Goal: Task Accomplishment & Management: Complete application form

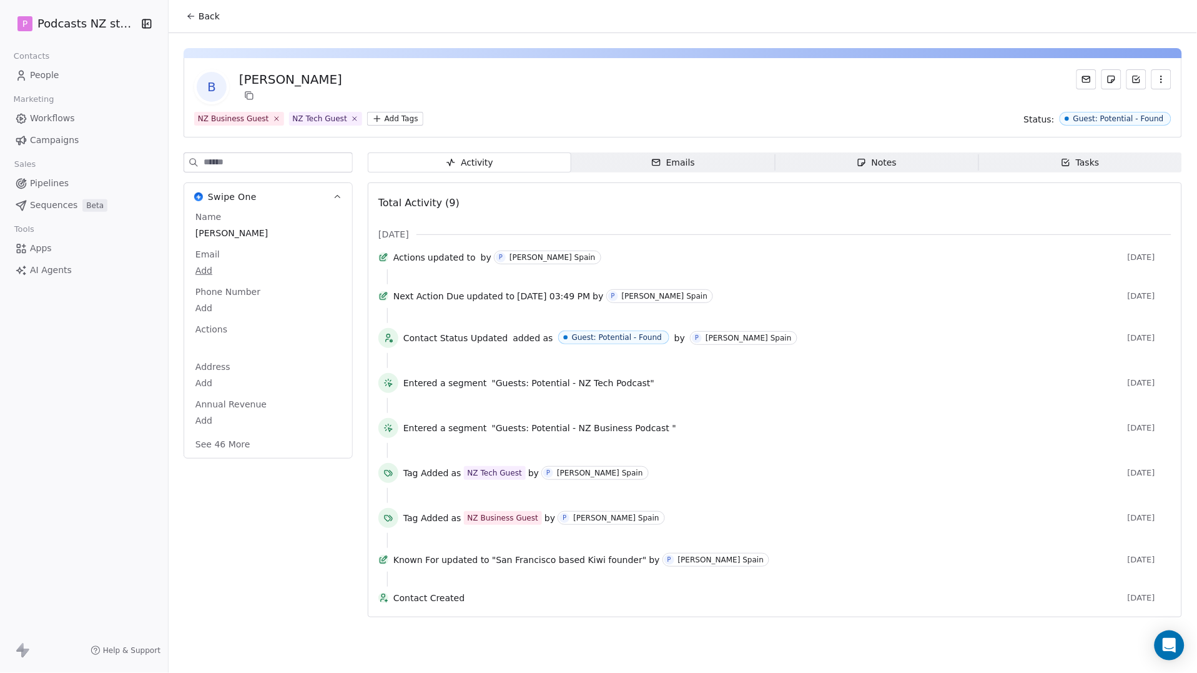
click at [33, 77] on span "People" at bounding box center [44, 75] width 29 height 13
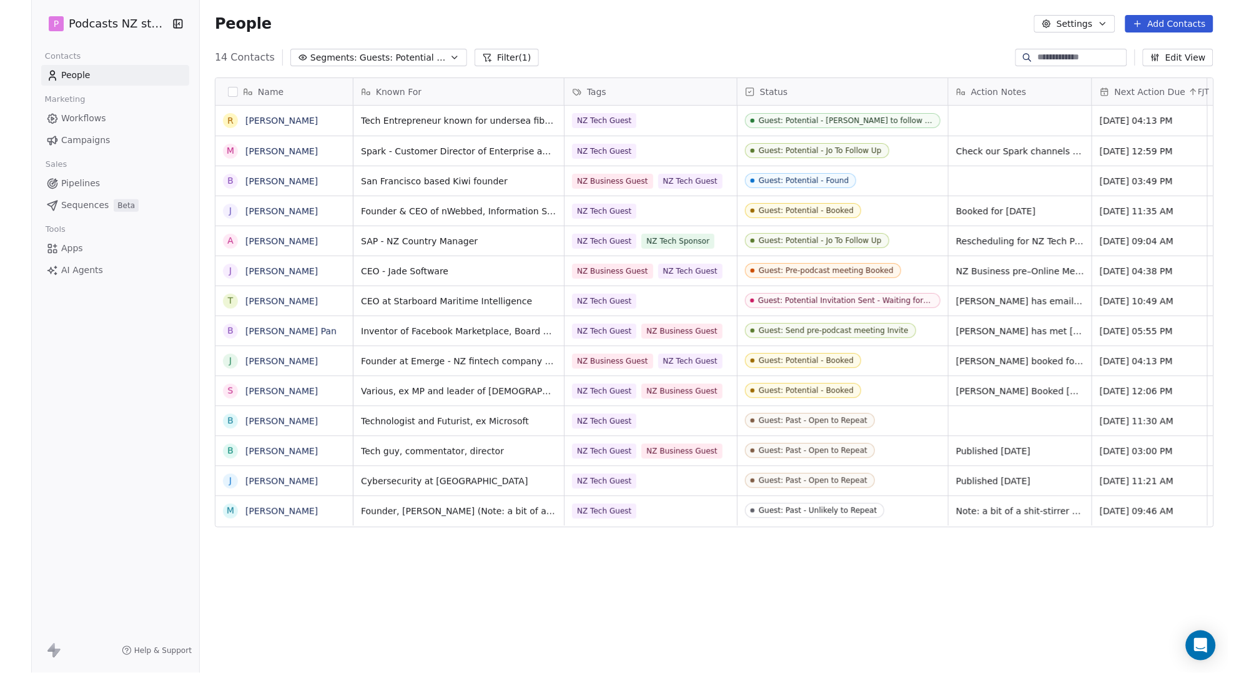
scroll to position [582, 1019]
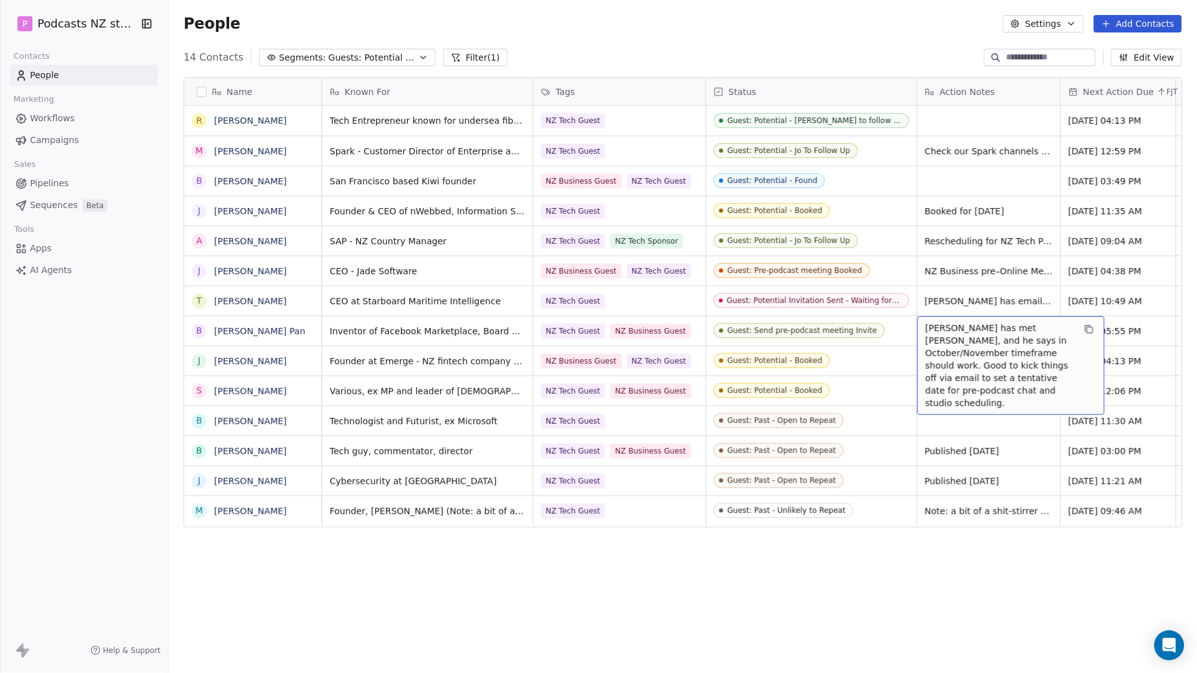
click at [962, 325] on span "[PERSON_NAME] has met [PERSON_NAME], and he says in October/November timeframe …" at bounding box center [1000, 365] width 149 height 87
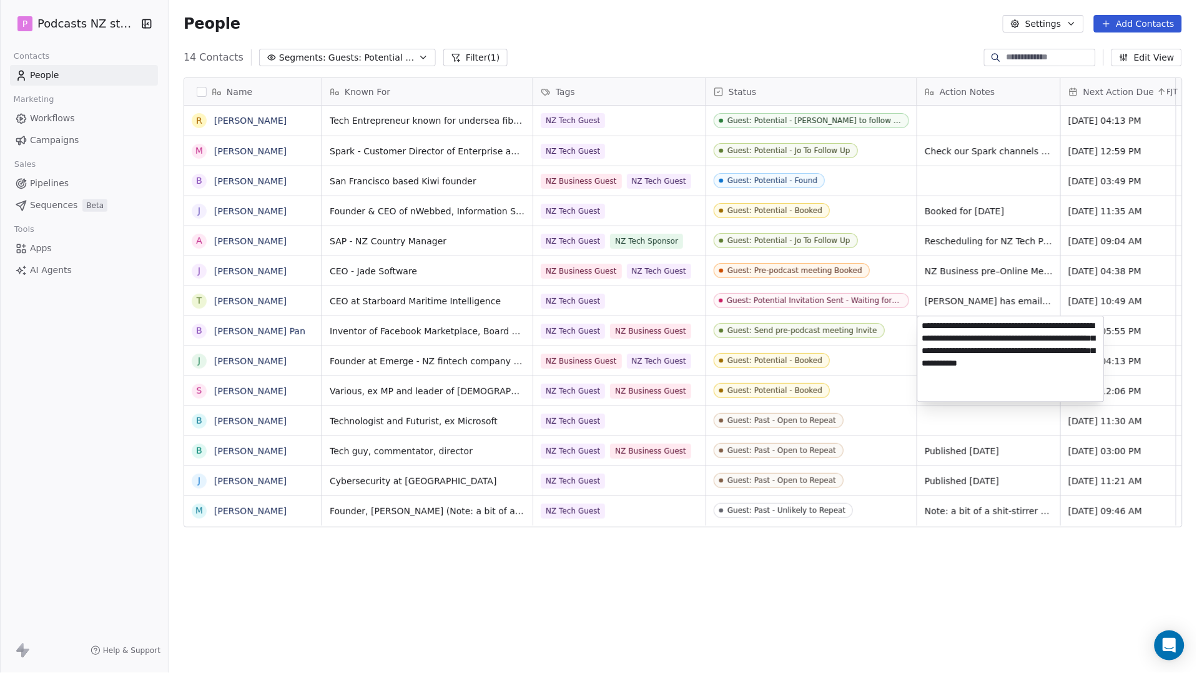
click at [968, 301] on html "P Podcasts NZ studio Contacts People Marketing Workflows Campaigns Sales Pipeli…" at bounding box center [598, 336] width 1197 height 673
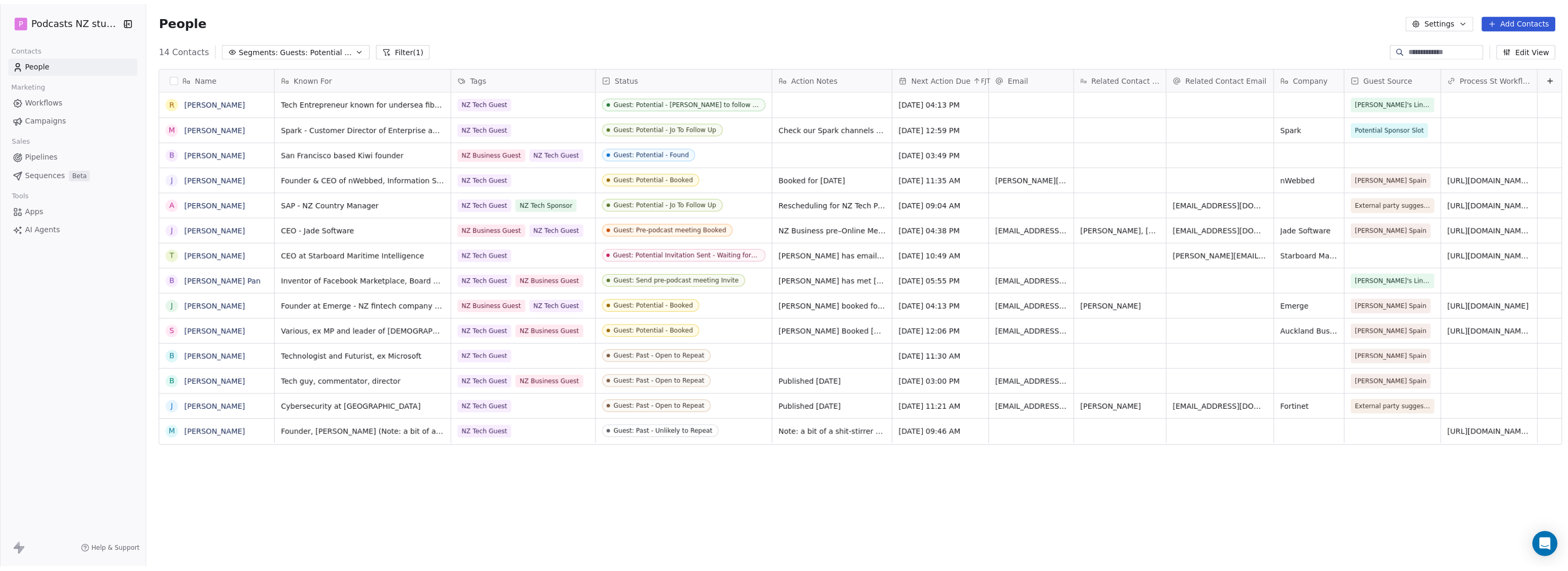
scroll to position [494, 1416]
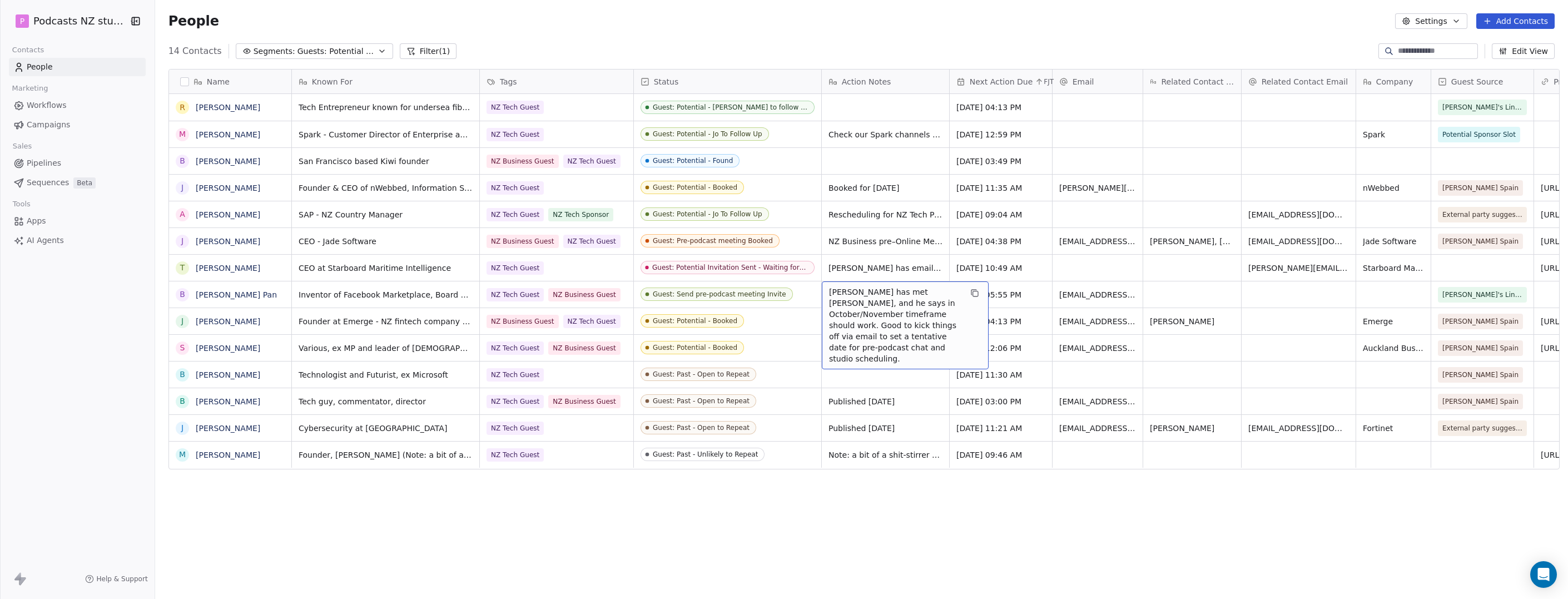
click at [866, 295] on span "[PERSON_NAME] has met [PERSON_NAME], and he says in October/November timeframe …" at bounding box center [894, 325] width 133 height 77
click at [311, 55] on html "P Podcasts NZ studio Contacts People Marketing Workflows Campaigns Sales Pipeli…" at bounding box center [784, 299] width 1568 height 599
click at [377, 46] on icon "button" at bounding box center [382, 51] width 9 height 9
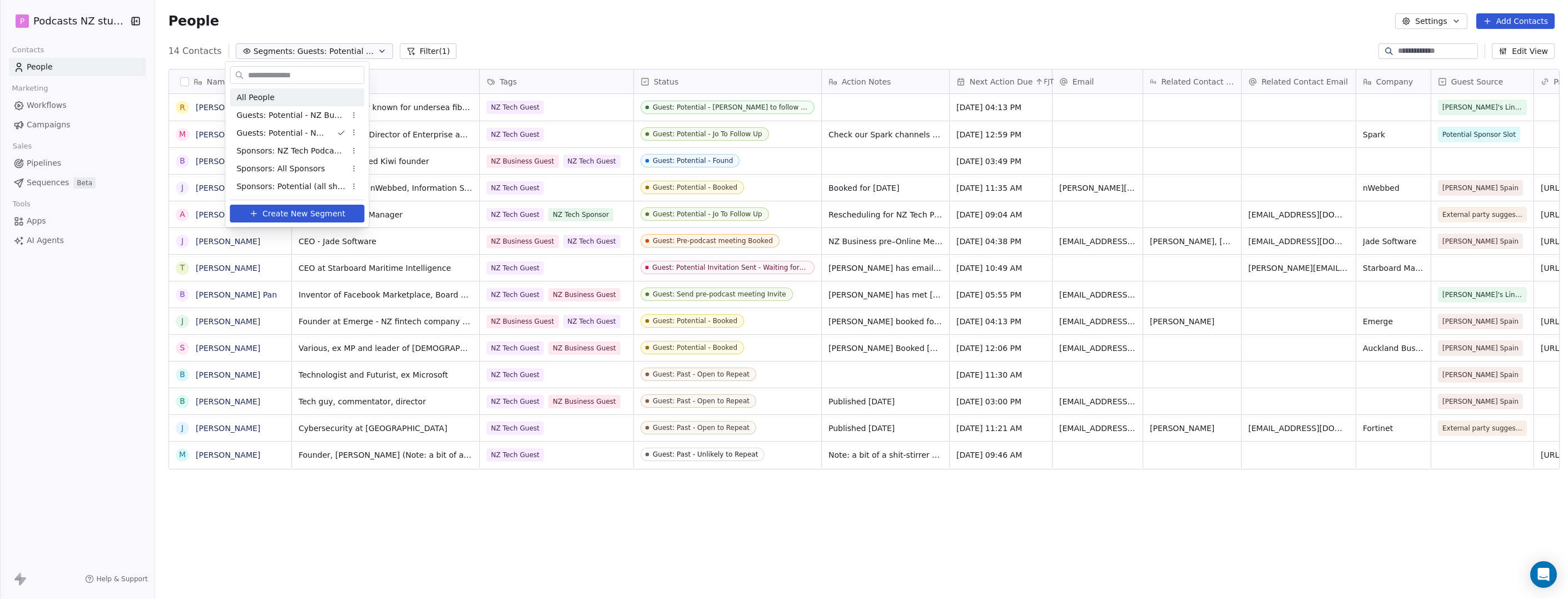
click at [262, 95] on span "All People" at bounding box center [255, 97] width 37 height 12
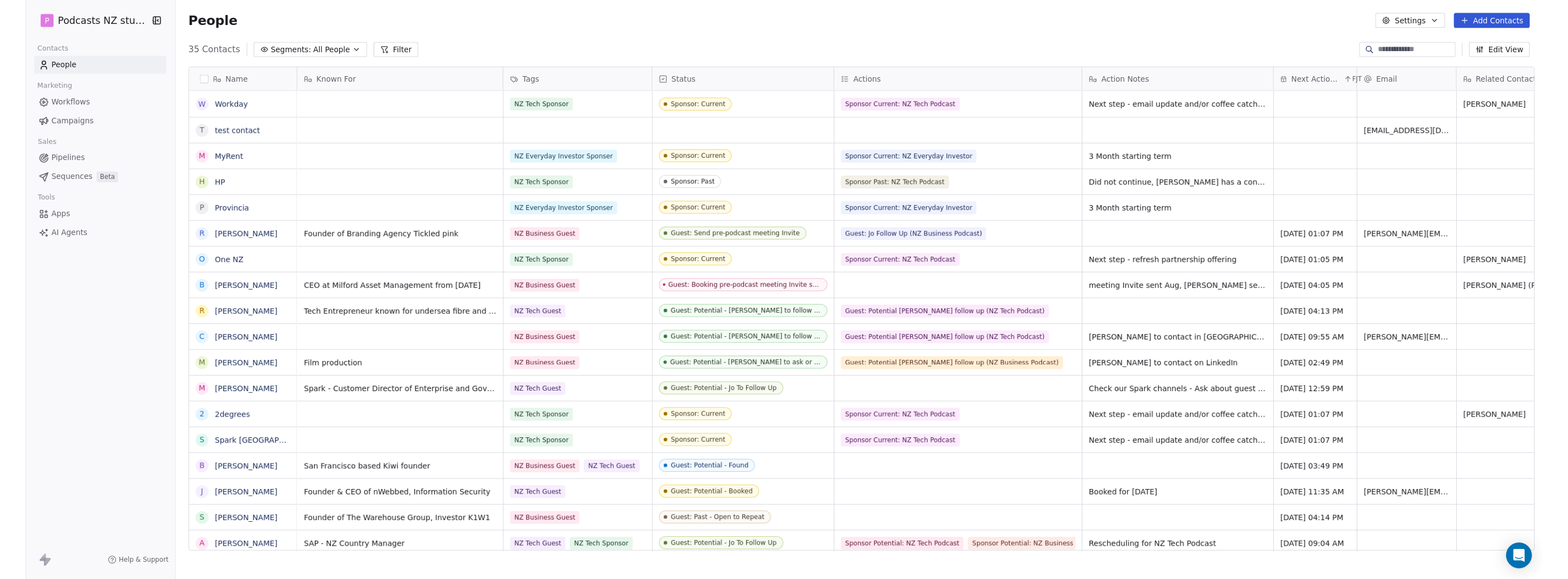
scroll to position [518, 1408]
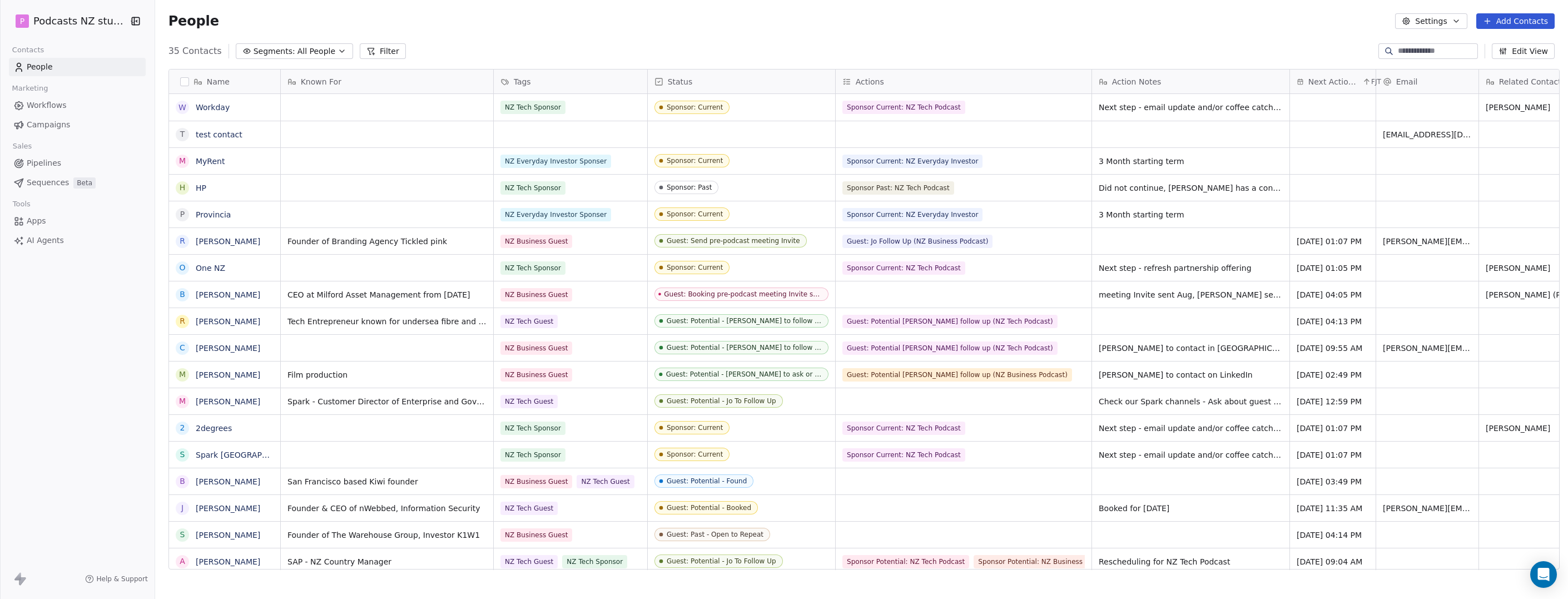
click at [1065, 20] on button "Add Contacts" at bounding box center [1515, 20] width 78 height 15
click at [1065, 39] on span "Create new contact" at bounding box center [1520, 45] width 77 height 12
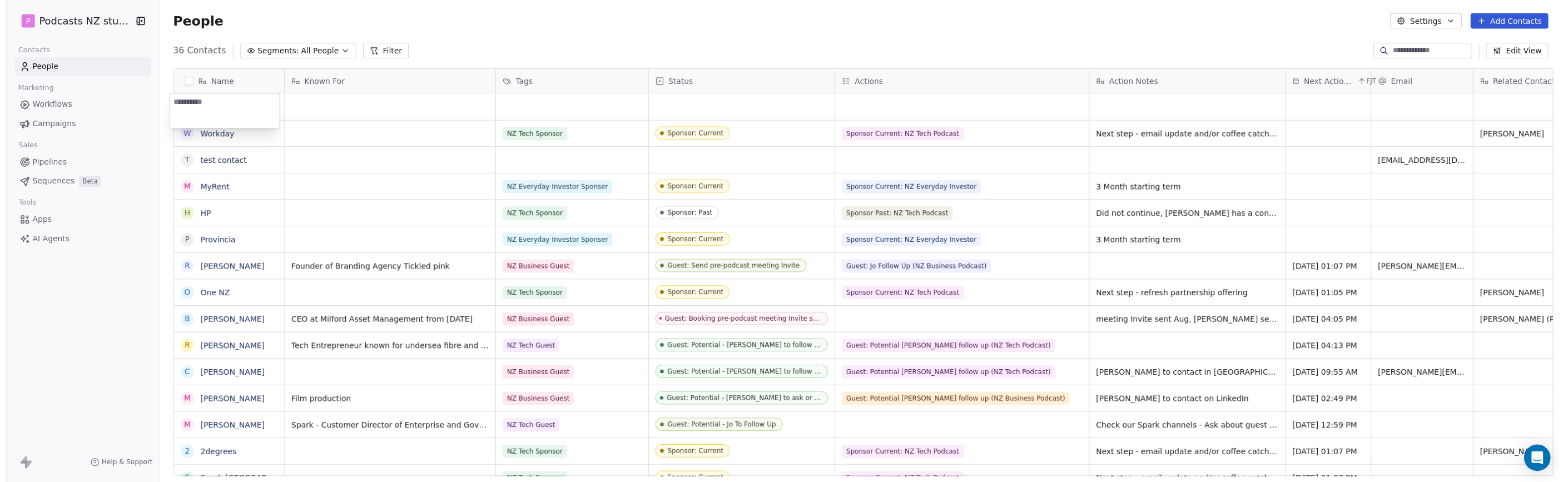
scroll to position [415, 1408]
click at [208, 106] on textarea at bounding box center [221, 111] width 110 height 35
type textarea "**********"
click at [349, 108] on html "P Podcasts NZ studio Contacts People Marketing Workflows Campaigns Sales Pipeli…" at bounding box center [784, 241] width 1568 height 482
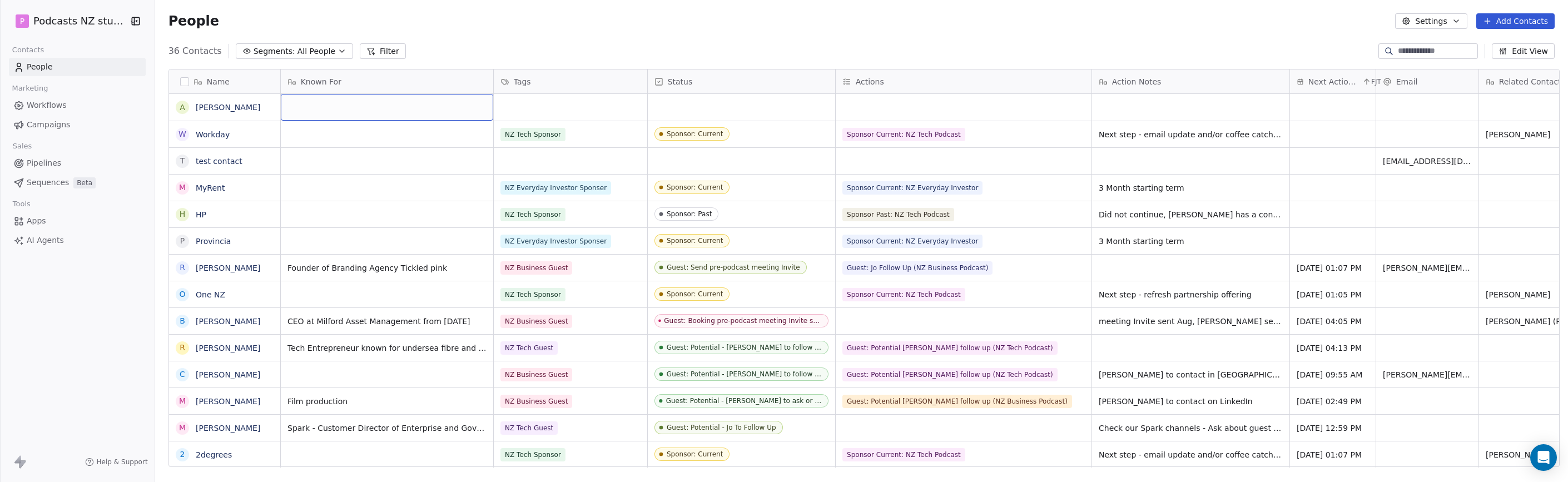
click at [361, 104] on div "grid" at bounding box center [386, 108] width 213 height 27
click at [280, 97] on textarea "**********" at bounding box center [360, 111] width 166 height 35
type textarea "**********"
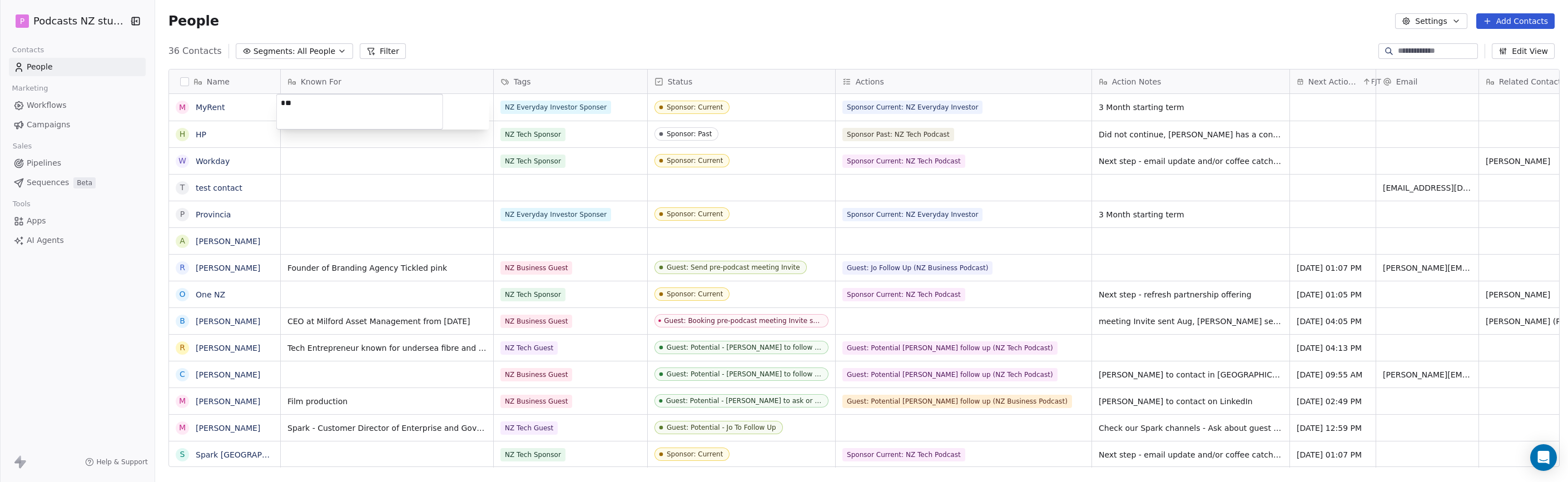
type textarea "*"
click at [426, 190] on html "P Podcasts NZ studio Contacts People Marketing Workflows Campaigns Sales Pipeli…" at bounding box center [784, 241] width 1568 height 482
click at [360, 240] on div "grid" at bounding box center [386, 240] width 213 height 26
type textarea "**********"
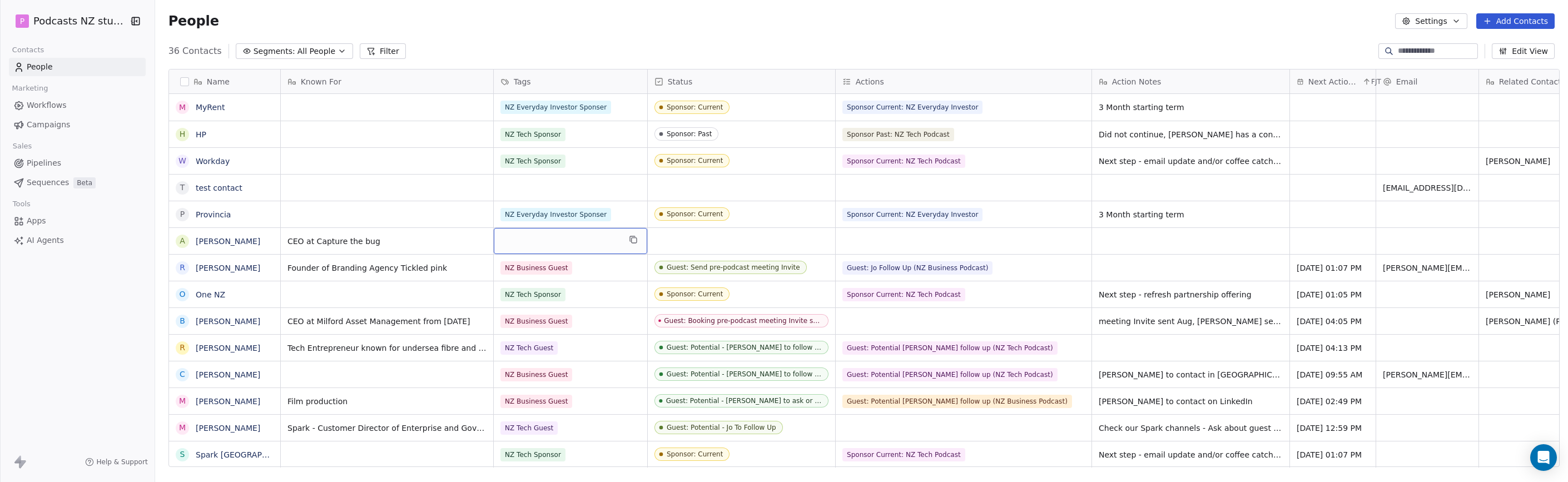
click at [570, 242] on div "grid" at bounding box center [570, 240] width 153 height 26
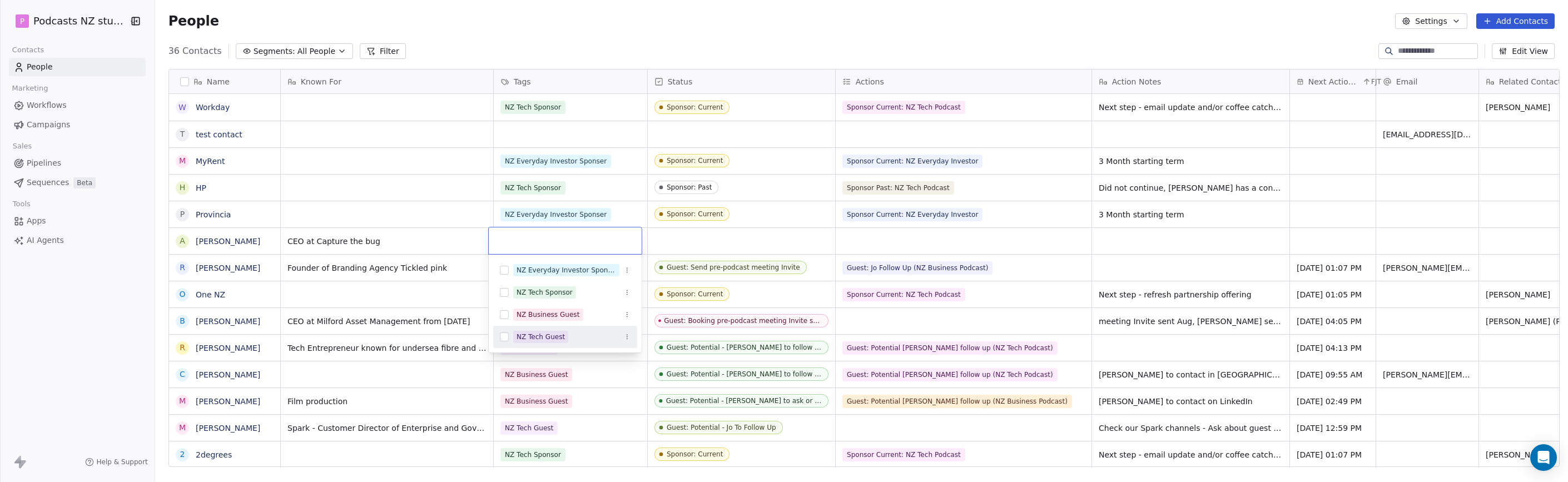
click at [545, 341] on div "NZ Tech Guest" at bounding box center [540, 336] width 48 height 10
click at [707, 239] on html "P Podcasts NZ studio Contacts People Marketing Workflows Campaigns Sales Pipeli…" at bounding box center [784, 241] width 1568 height 482
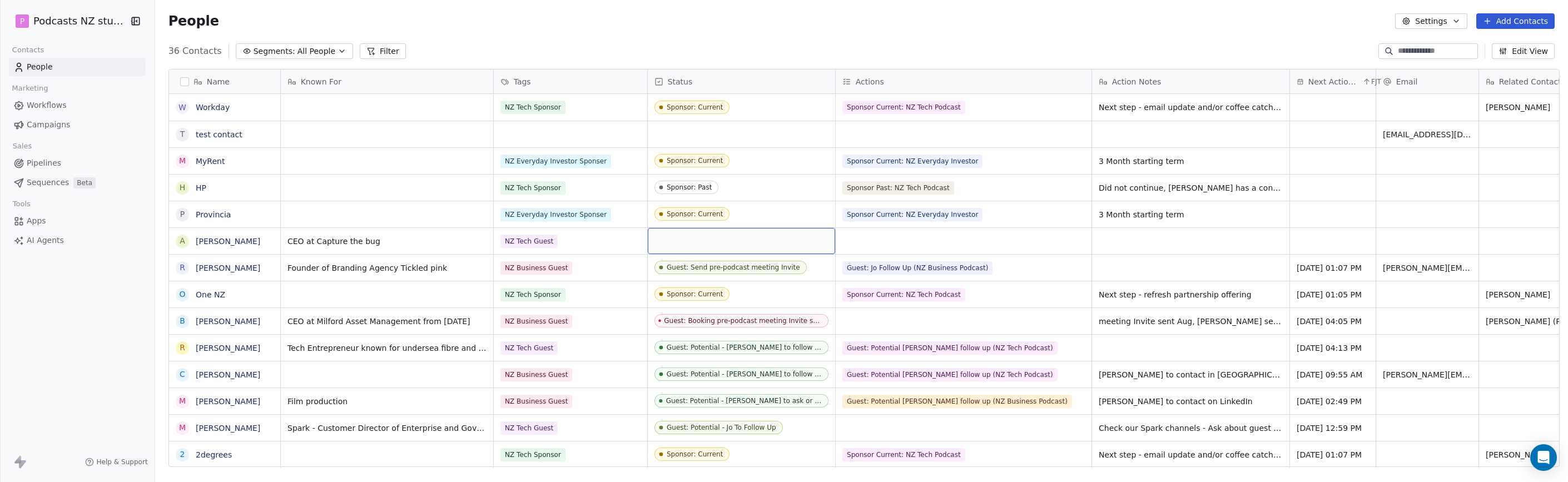
click at [726, 239] on div "grid" at bounding box center [741, 240] width 188 height 26
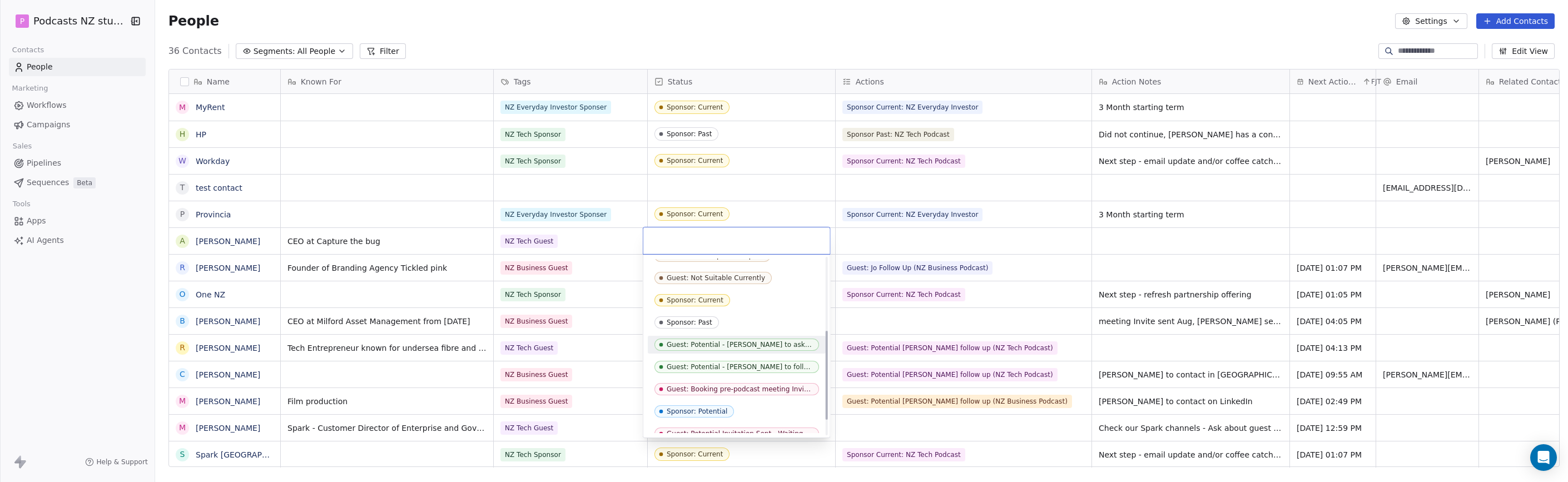
scroll to position [176, 0]
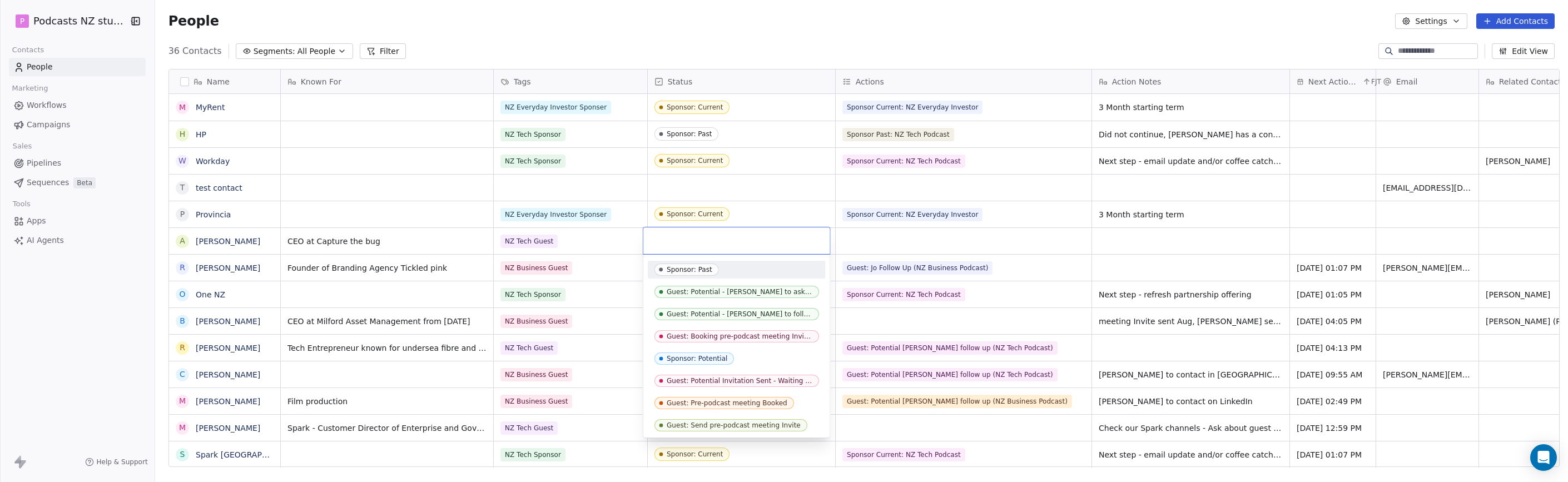
click at [866, 235] on html "P Podcasts NZ studio Contacts People Marketing Workflows Campaigns Sales Pipeli…" at bounding box center [784, 241] width 1568 height 482
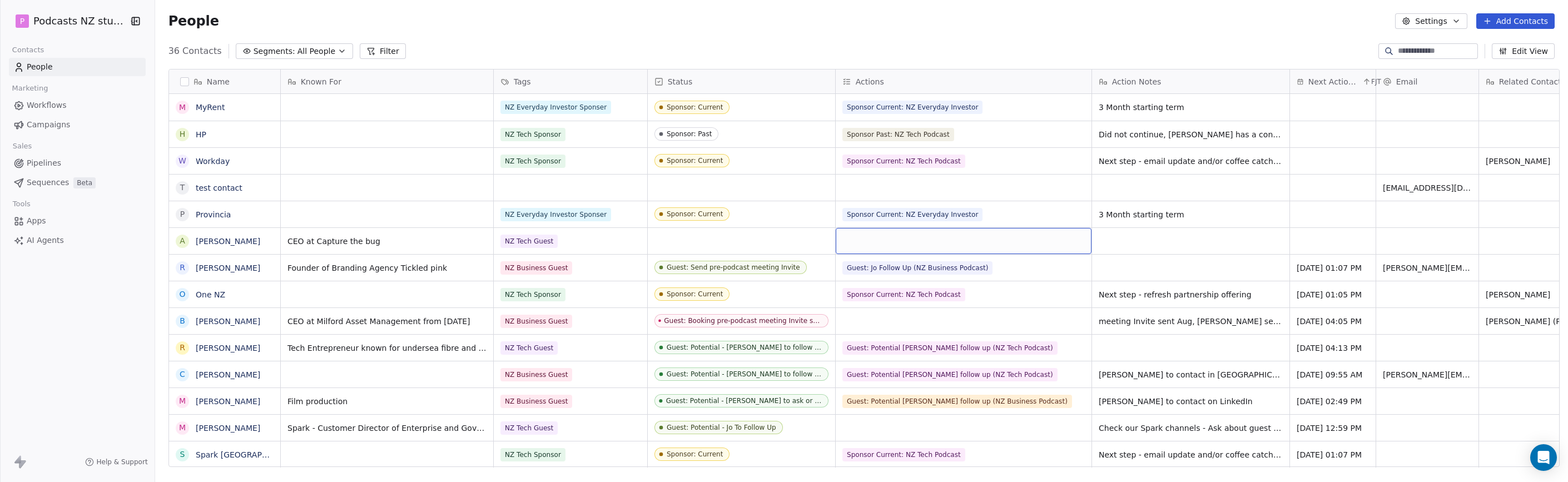
click at [892, 237] on div "grid" at bounding box center [963, 240] width 255 height 26
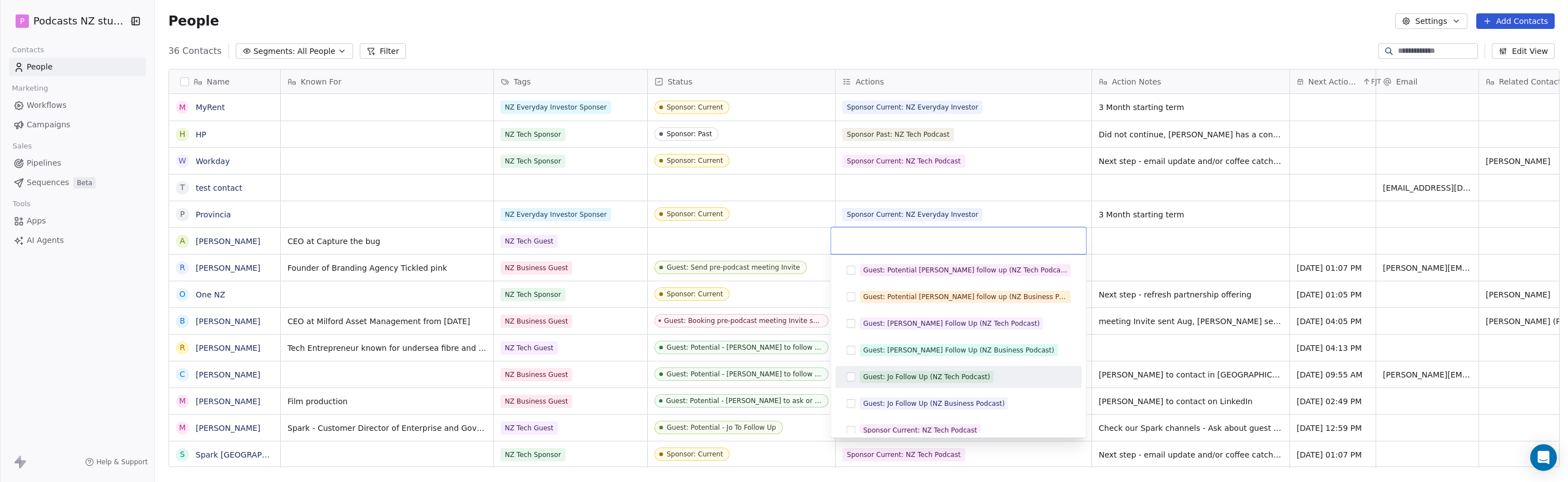
click at [965, 375] on div "Guest: Jo Follow Up (NZ Tech Podcast)" at bounding box center [925, 376] width 126 height 10
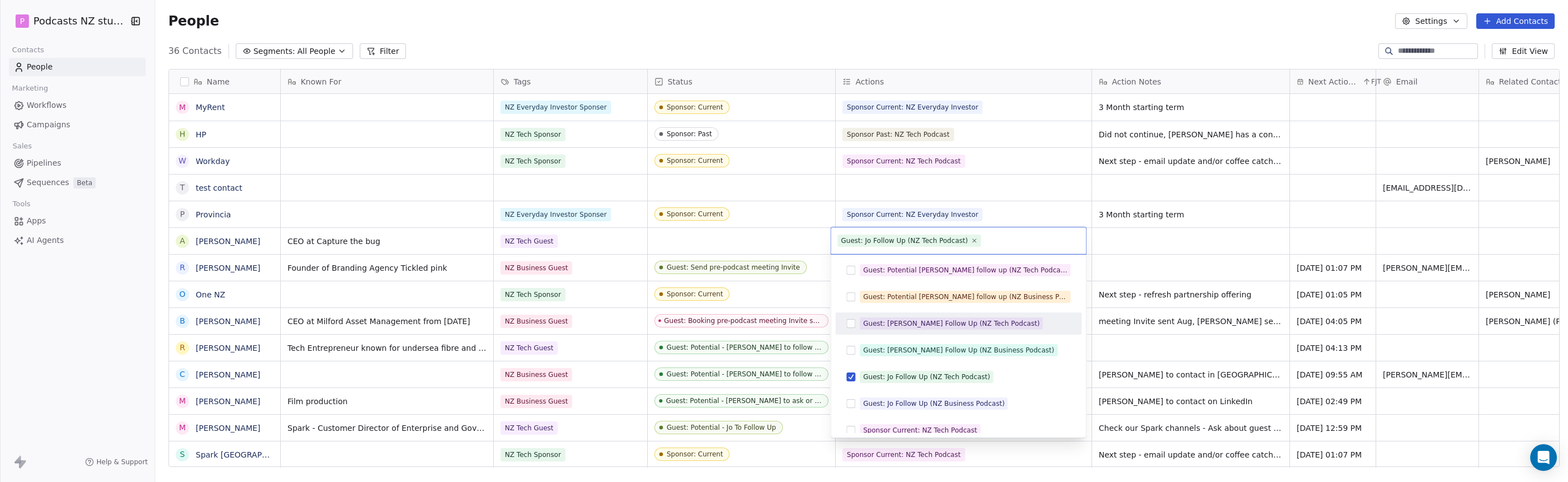
click at [1065, 235] on html "P Podcasts NZ studio Contacts People Marketing Workflows Campaigns Sales Pipeli…" at bounding box center [784, 241] width 1568 height 482
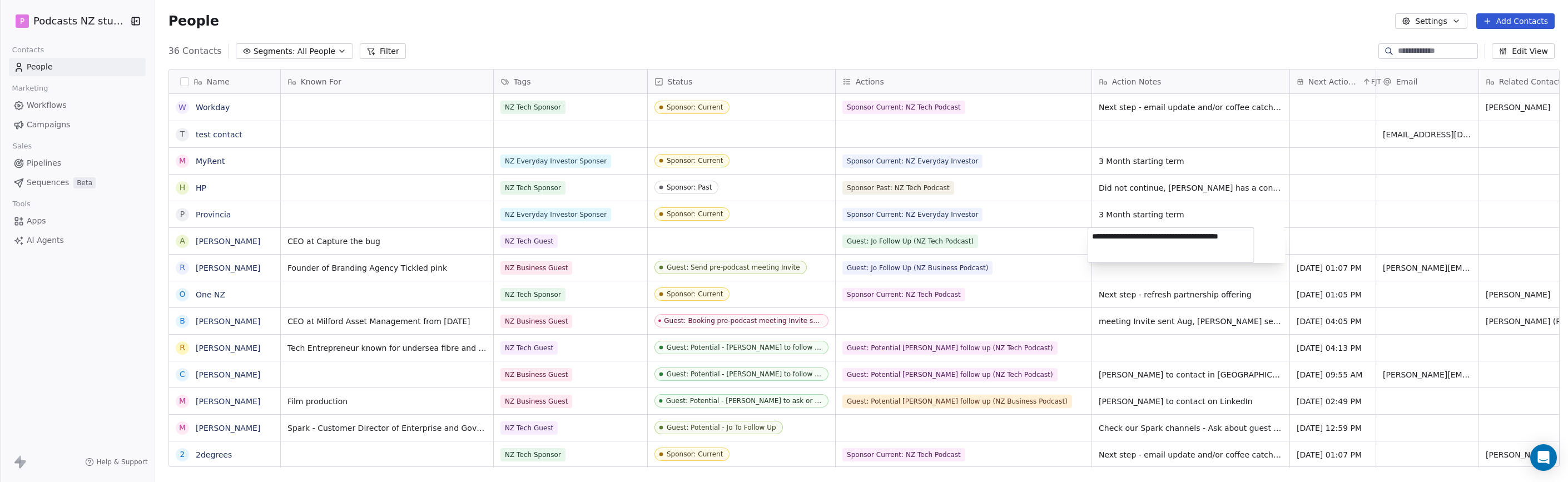
type textarea "**********"
click at [1065, 233] on div "**********" at bounding box center [1186, 245] width 198 height 36
click at [1065, 237] on html "P Podcasts NZ studio Contacts People Marketing Workflows Campaigns Sales Pipeli…" at bounding box center [784, 241] width 1568 height 482
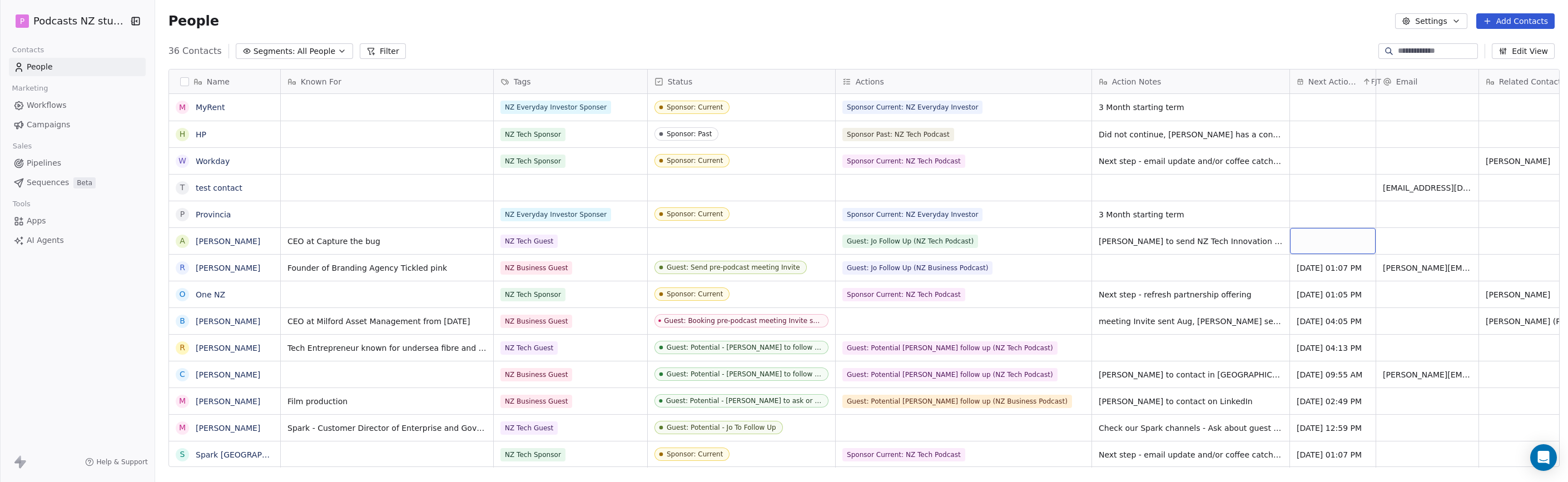
click at [1065, 235] on div "grid" at bounding box center [1332, 240] width 85 height 26
click at [1065, 318] on button "11" at bounding box center [1377, 324] width 18 height 18
click at [1065, 202] on html "P Podcasts NZ studio Contacts People Marketing Workflows Campaigns Sales Pipeli…" at bounding box center [784, 241] width 1568 height 482
click at [1065, 239] on div "grid" at bounding box center [1427, 240] width 102 height 26
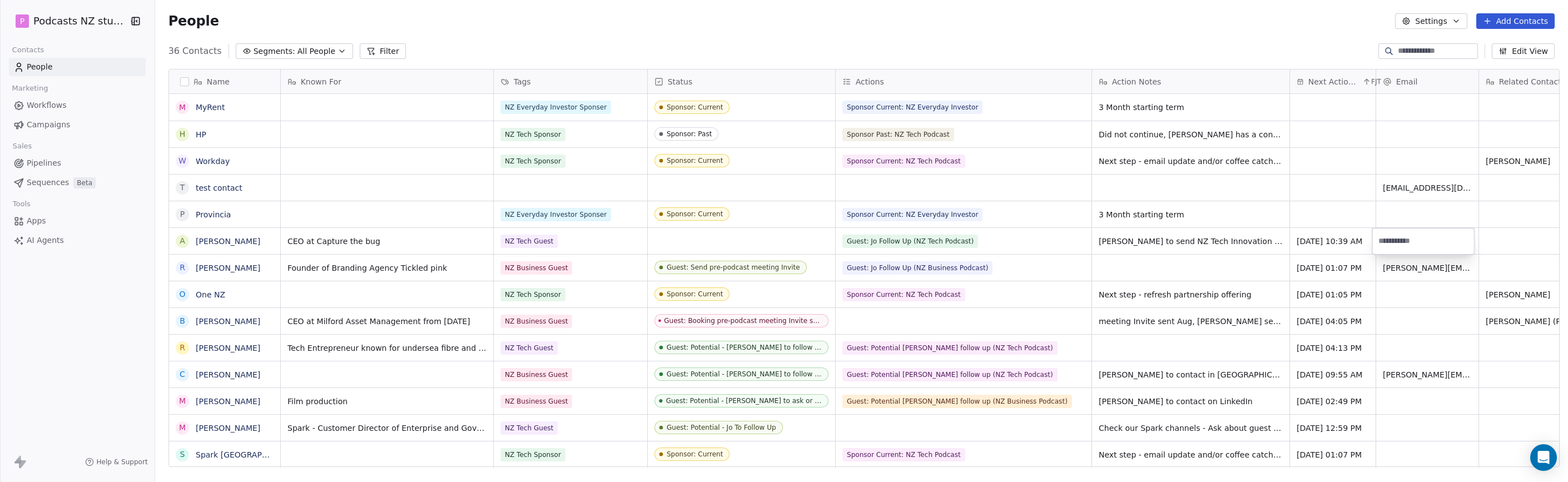
click at [1065, 213] on html "P Podcasts NZ studio Contacts People Marketing Workflows Campaigns Sales Pipeli…" at bounding box center [784, 241] width 1568 height 482
click at [1065, 239] on div "grid" at bounding box center [1427, 240] width 102 height 26
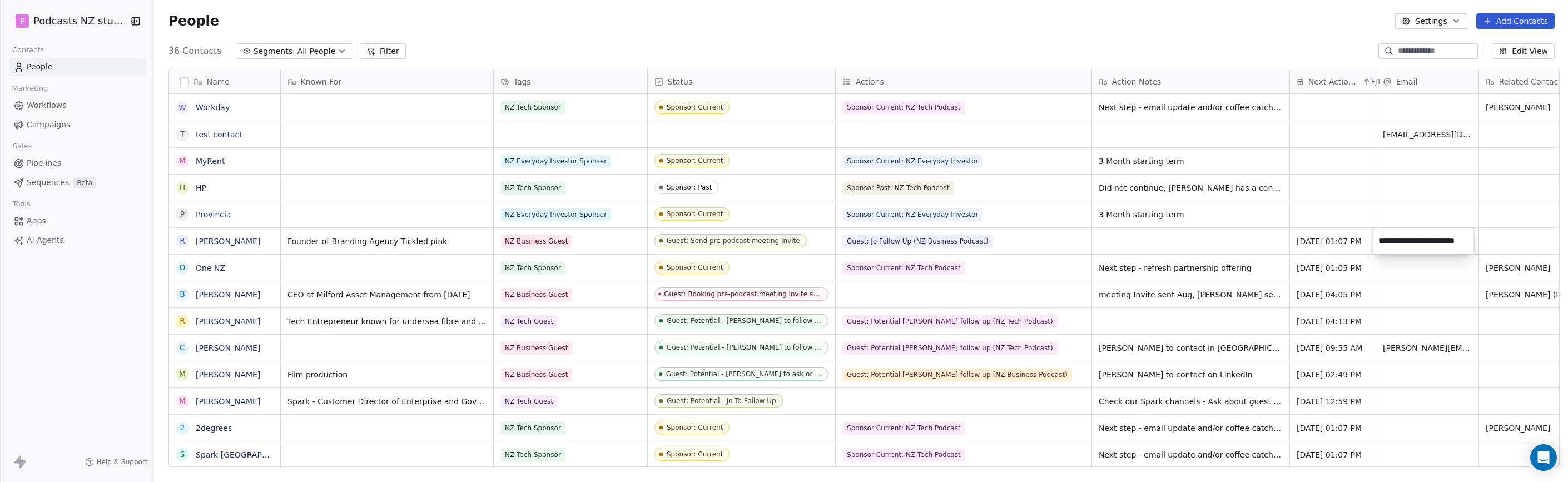
type input "**********"
click at [1065, 221] on html "P Podcasts NZ studio Contacts People Marketing Workflows Campaigns Sales Pipeli…" at bounding box center [784, 241] width 1568 height 482
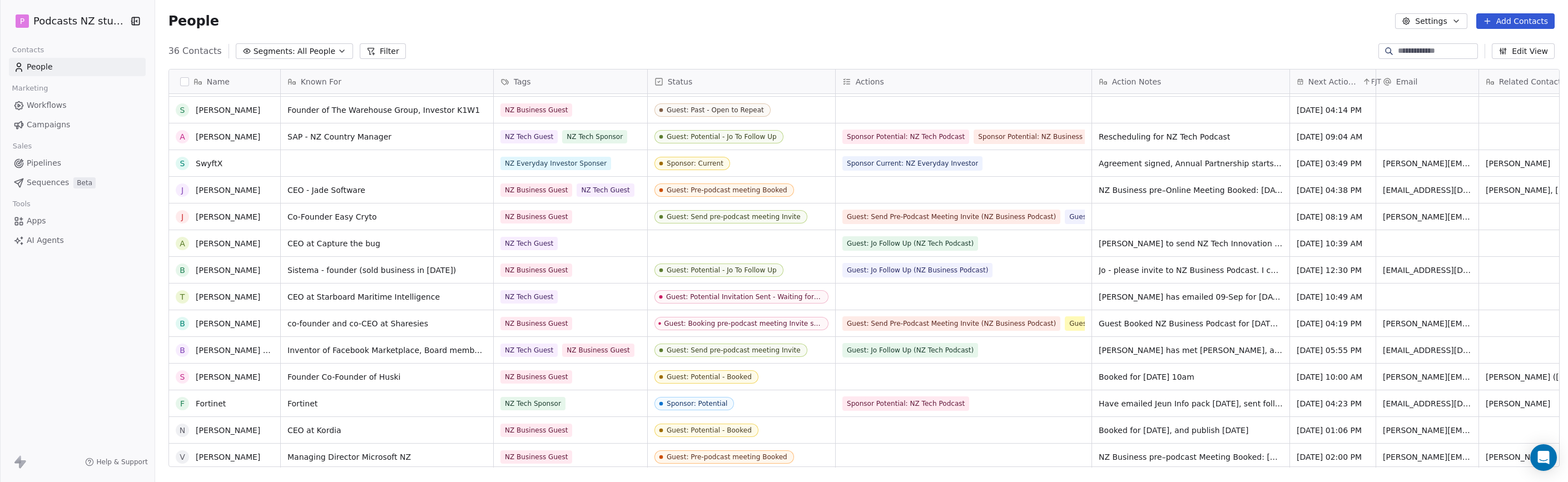
scroll to position [431, 0]
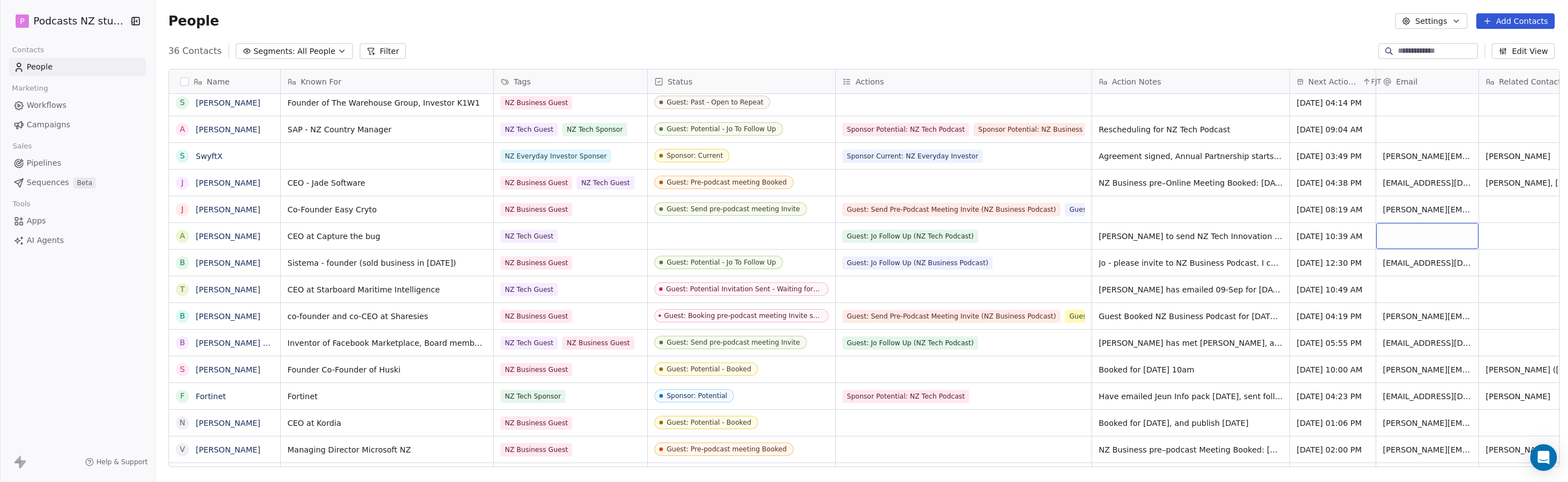
click at [1065, 231] on div "grid" at bounding box center [1427, 235] width 102 height 26
type input "**********"
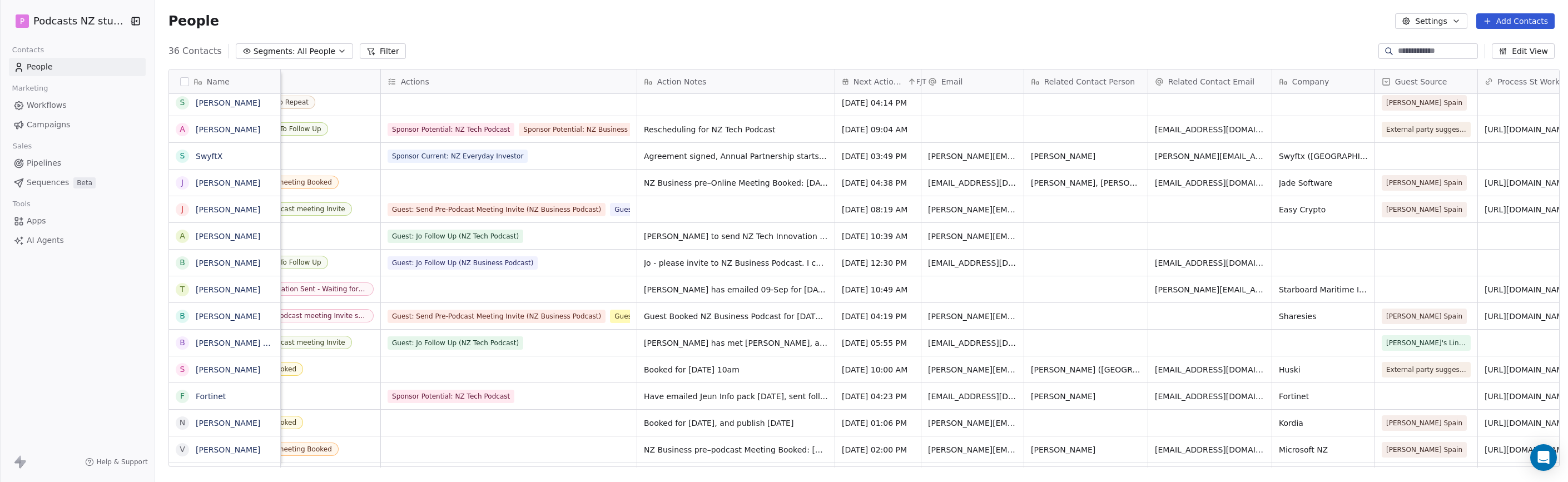
scroll to position [0, 476]
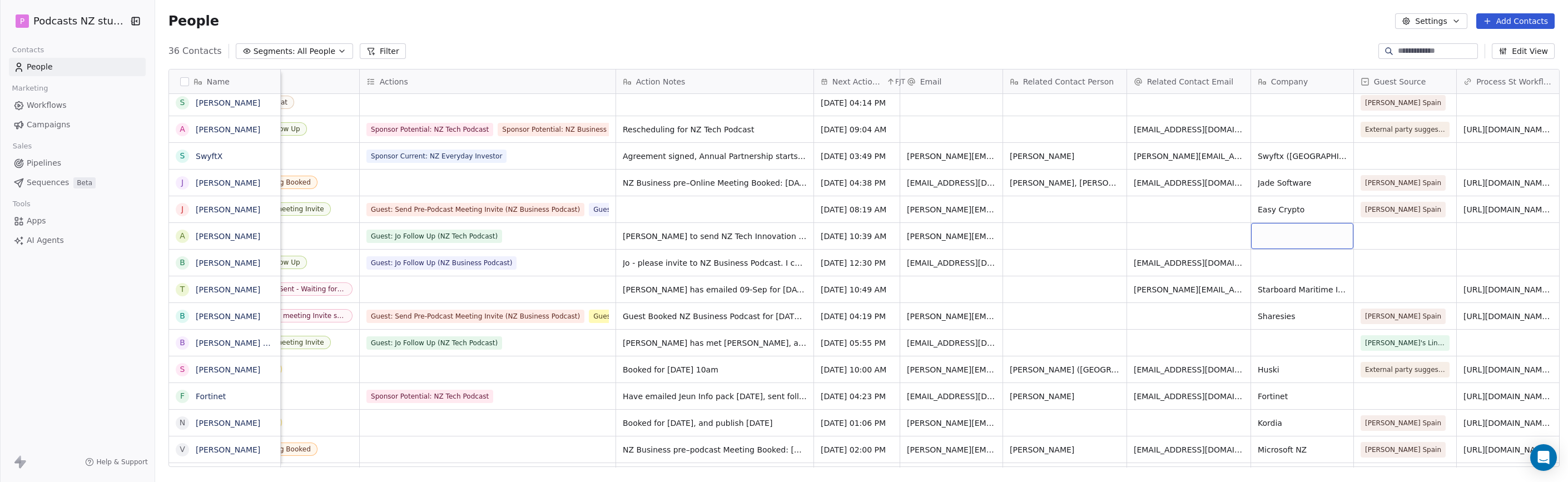
click at [1065, 235] on div "grid" at bounding box center [1301, 235] width 102 height 26
type textarea "**********"
click at [1065, 230] on html "P Podcasts NZ studio Contacts People Marketing Workflows Campaigns Sales Pipeli…" at bounding box center [784, 241] width 1568 height 482
click at [1065, 233] on div "grid" at bounding box center [1404, 235] width 102 height 26
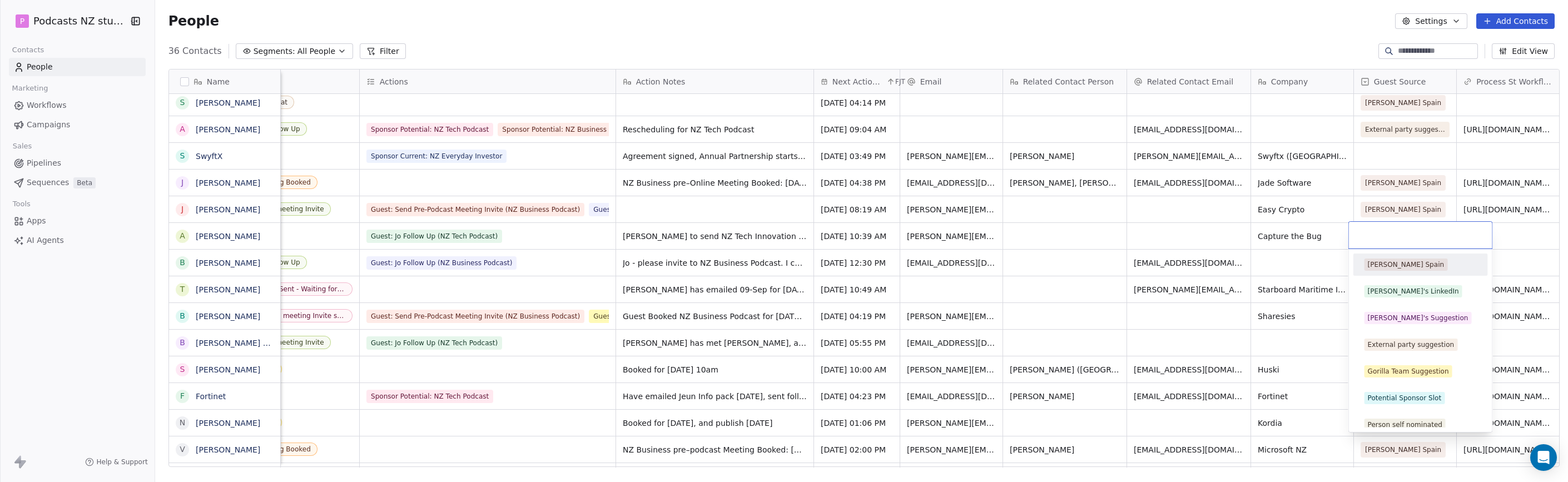
click at [1065, 264] on div "[PERSON_NAME] Spain" at bounding box center [1406, 264] width 77 height 10
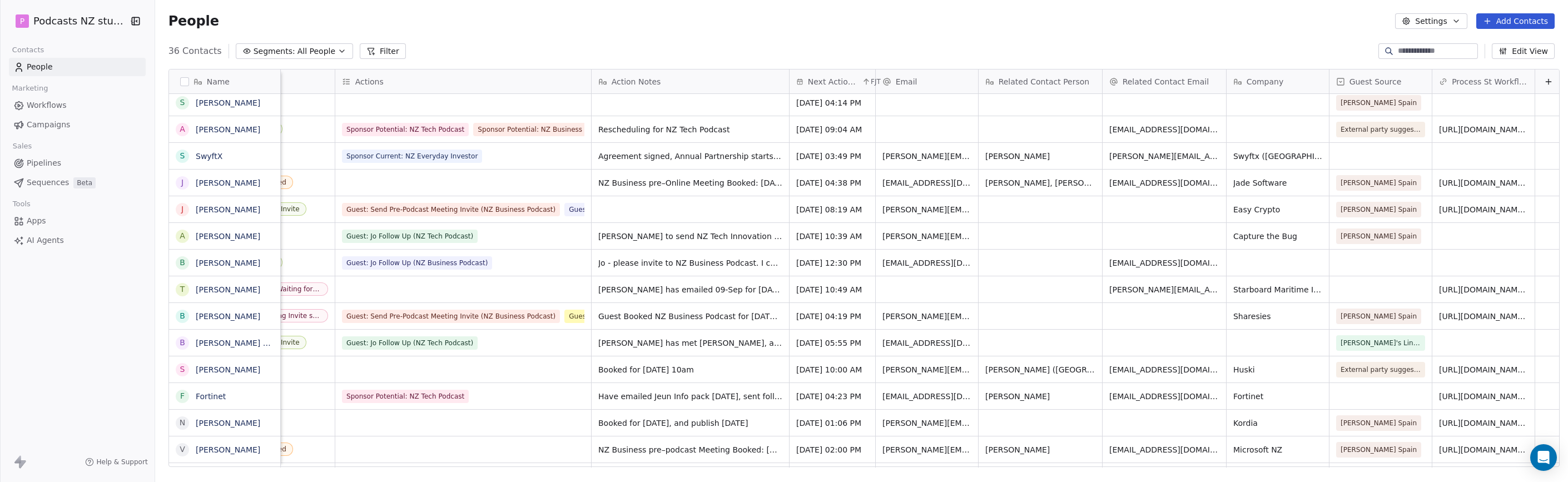
scroll to position [0, 513]
click at [1065, 234] on div "grid" at bounding box center [1480, 235] width 102 height 26
type input "**********"
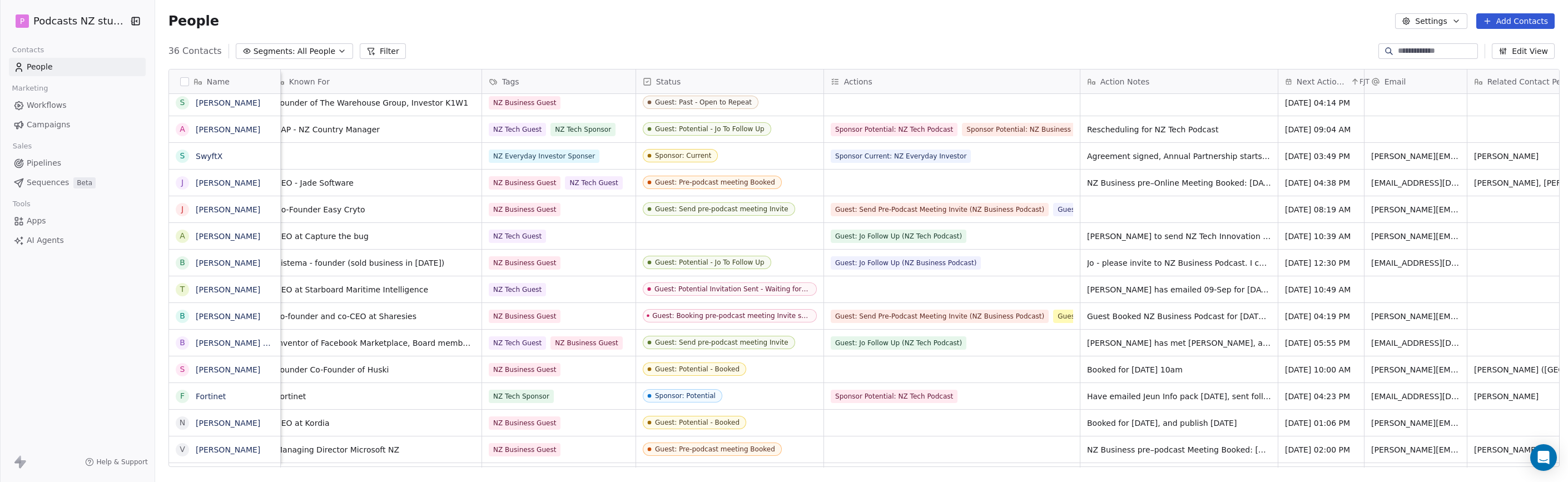
scroll to position [0, 0]
